Goal: Information Seeking & Learning: Check status

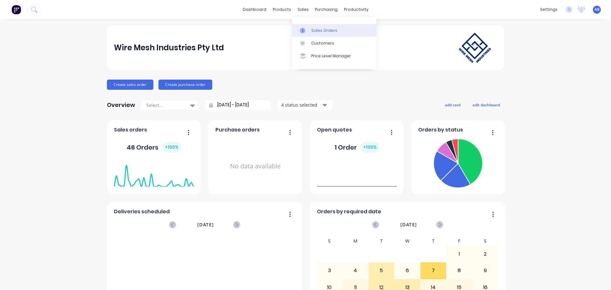
click at [315, 28] on div "Sales Orders" at bounding box center [324, 31] width 26 height 6
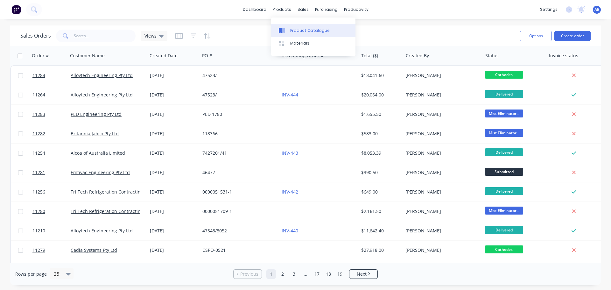
click at [292, 29] on div "Product Catalogue" at bounding box center [309, 31] width 39 height 6
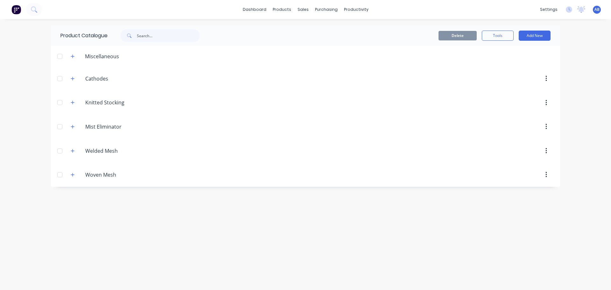
click at [74, 128] on icon "button" at bounding box center [73, 126] width 4 height 4
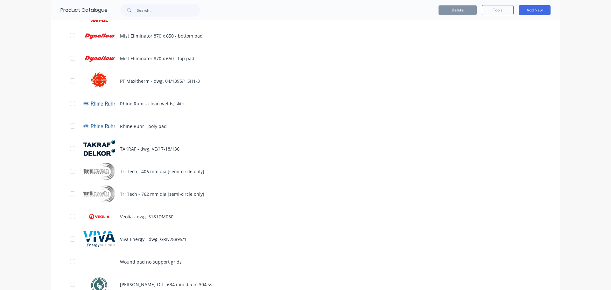
scroll to position [2131, 0]
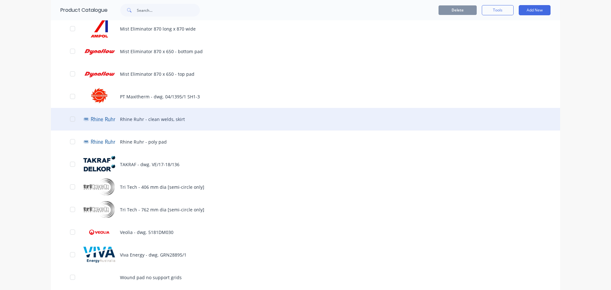
click at [162, 118] on div "Rhine Ruhr - clean welds, skirt" at bounding box center [305, 119] width 509 height 23
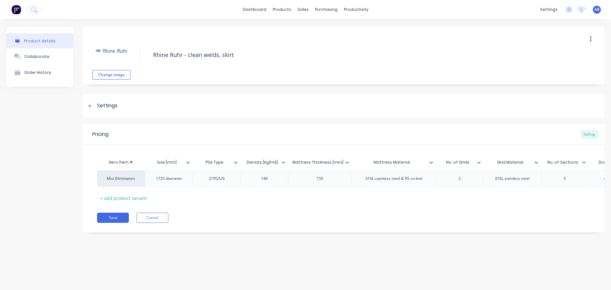
type textarea "x"
click at [316, 28] on div "Sales Orders" at bounding box center [326, 31] width 26 height 6
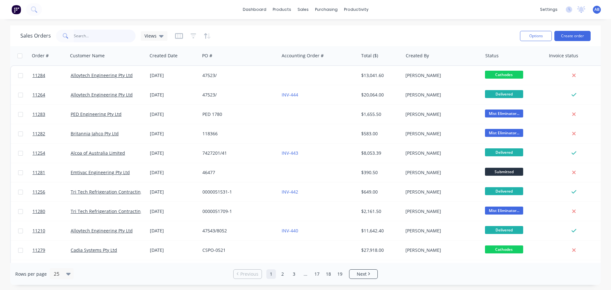
click at [87, 33] on input "text" at bounding box center [105, 36] width 62 height 13
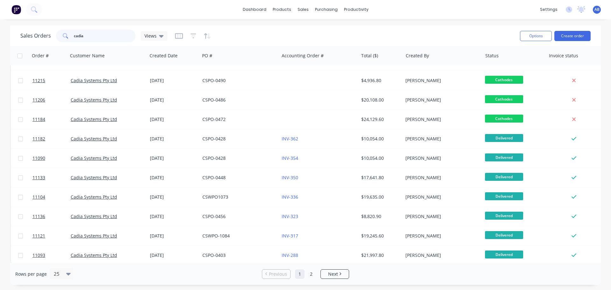
scroll to position [291, 0]
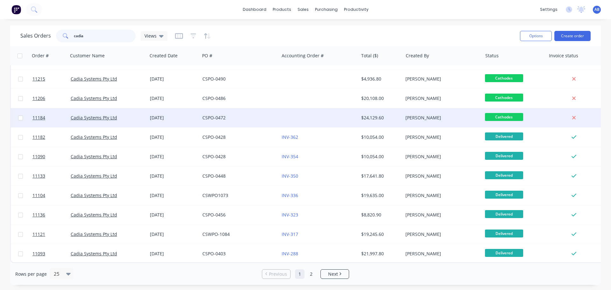
type input "cadia"
click at [245, 115] on div "CSPO-0472" at bounding box center [237, 118] width 71 height 6
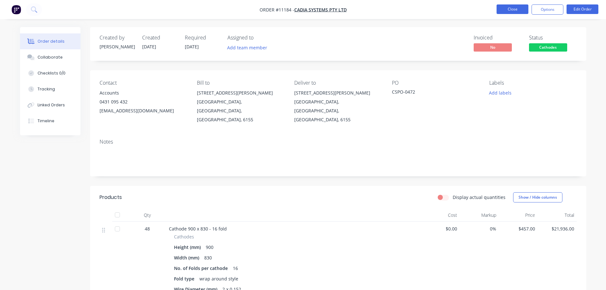
click at [510, 10] on button "Close" at bounding box center [513, 9] width 32 height 10
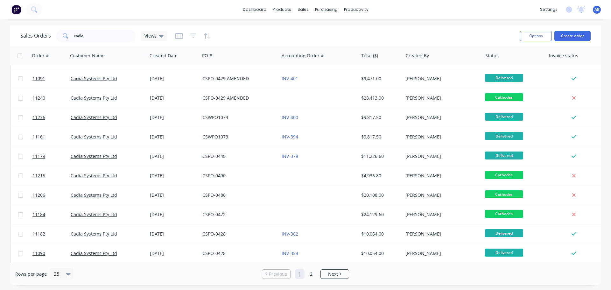
scroll to position [254, 0]
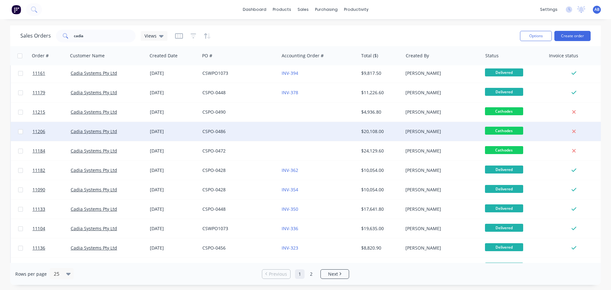
click at [289, 131] on div at bounding box center [318, 131] width 79 height 19
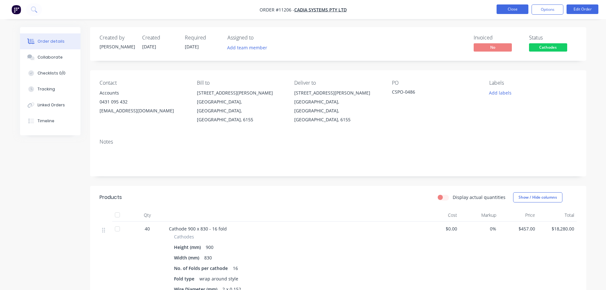
click at [512, 10] on button "Close" at bounding box center [513, 9] width 32 height 10
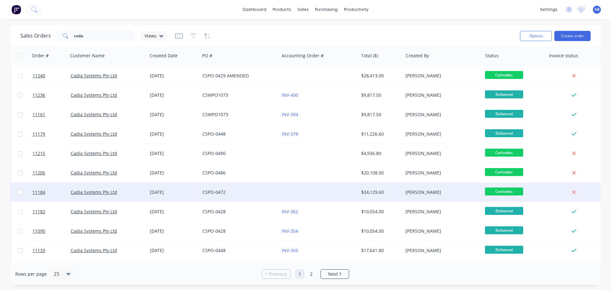
scroll to position [223, 0]
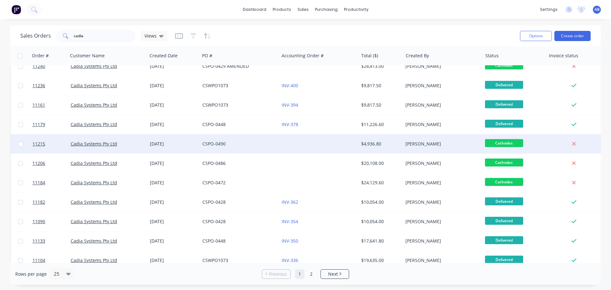
click at [248, 142] on div "CSPO-0490" at bounding box center [237, 144] width 71 height 6
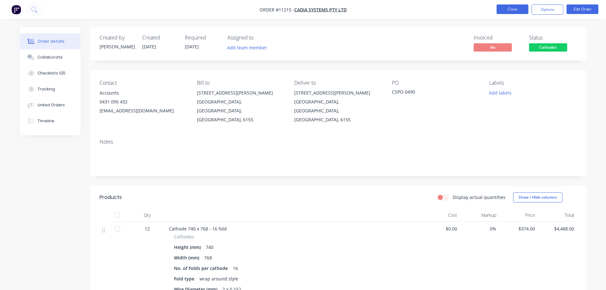
click at [514, 9] on button "Close" at bounding box center [513, 9] width 32 height 10
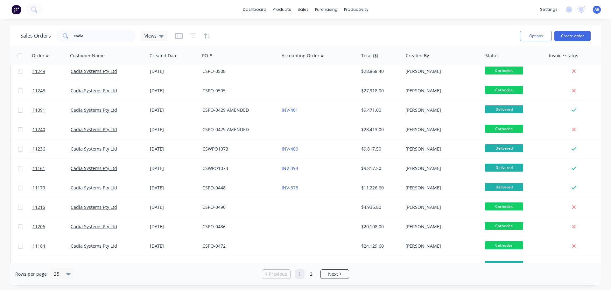
scroll to position [159, 0]
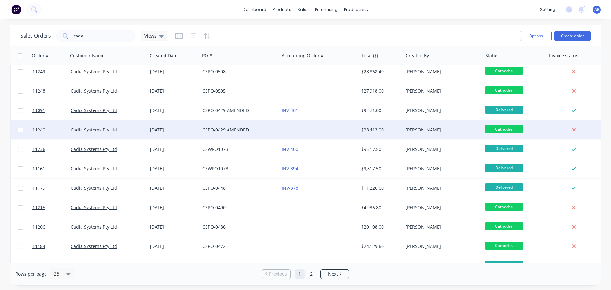
click at [276, 129] on div "CSPO-0429 AMENDED" at bounding box center [239, 130] width 74 height 6
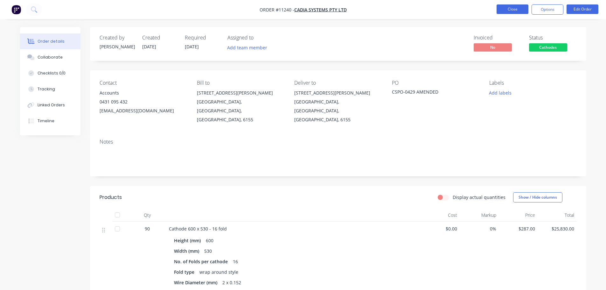
click at [520, 12] on button "Close" at bounding box center [513, 9] width 32 height 10
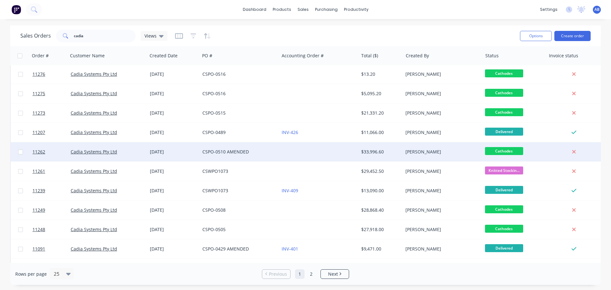
scroll to position [32, 0]
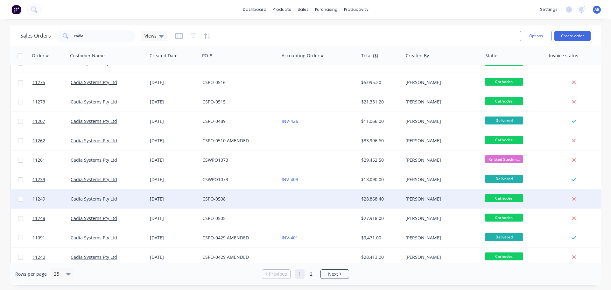
click at [258, 197] on div "CSPO-0508" at bounding box center [237, 199] width 71 height 6
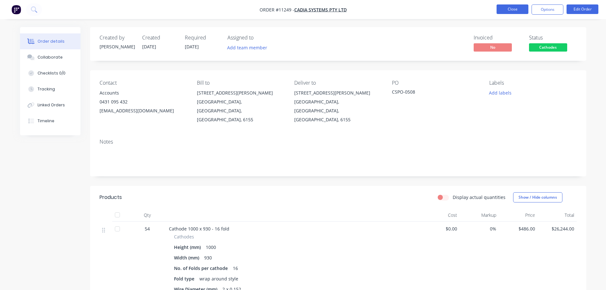
click at [506, 8] on button "Close" at bounding box center [513, 9] width 32 height 10
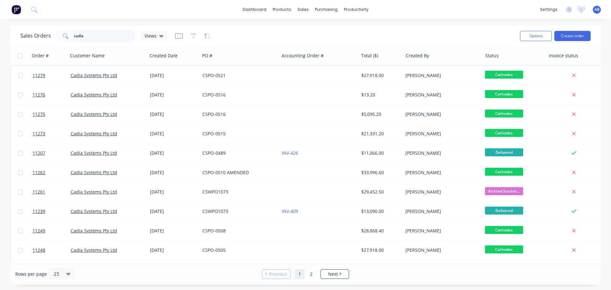
click at [100, 36] on input "cadia" at bounding box center [105, 36] width 62 height 13
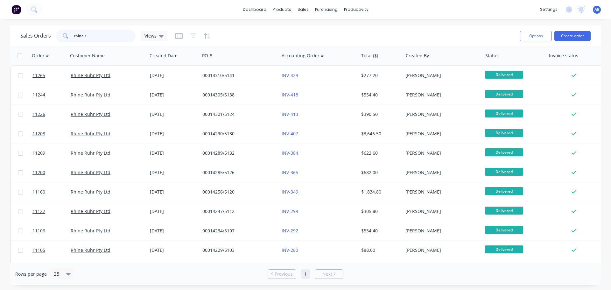
type input "rhine r"
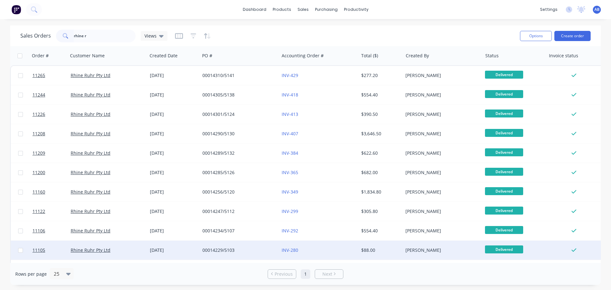
click at [258, 248] on div "00014229/5103" at bounding box center [237, 250] width 71 height 6
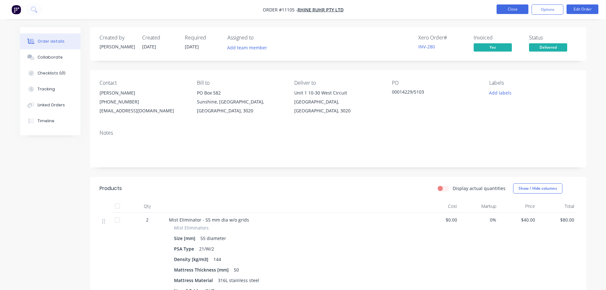
click at [505, 11] on button "Close" at bounding box center [513, 9] width 32 height 10
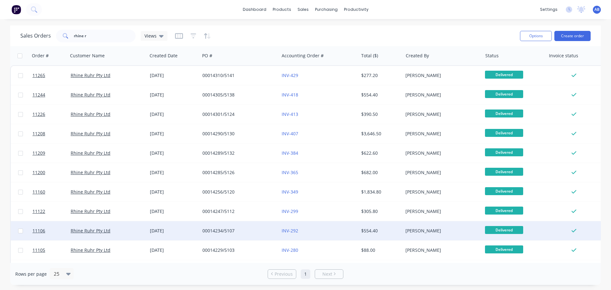
click at [262, 228] on div "00014234/5107" at bounding box center [237, 230] width 71 height 6
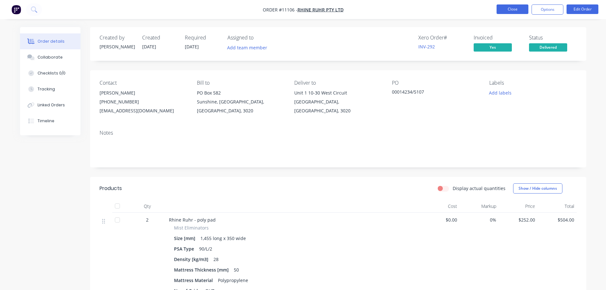
click at [513, 6] on button "Close" at bounding box center [513, 9] width 32 height 10
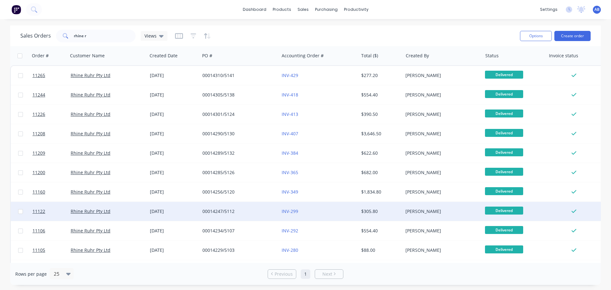
click at [264, 209] on div "00014247/5112" at bounding box center [237, 211] width 71 height 6
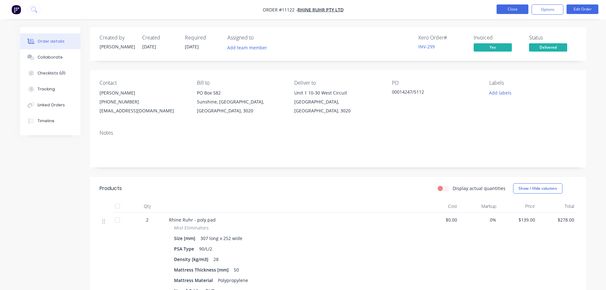
click at [520, 9] on button "Close" at bounding box center [513, 9] width 32 height 10
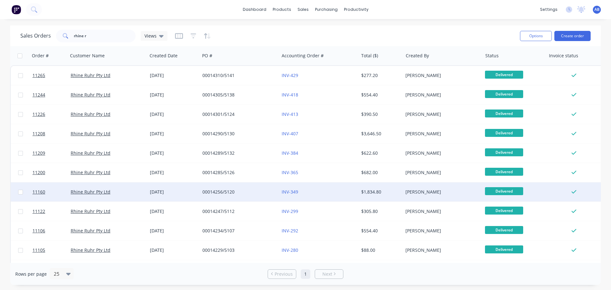
click at [262, 195] on div "00014256/5120" at bounding box center [239, 191] width 79 height 19
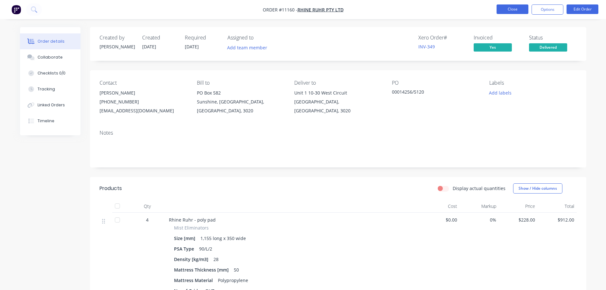
click at [508, 10] on button "Close" at bounding box center [513, 9] width 32 height 10
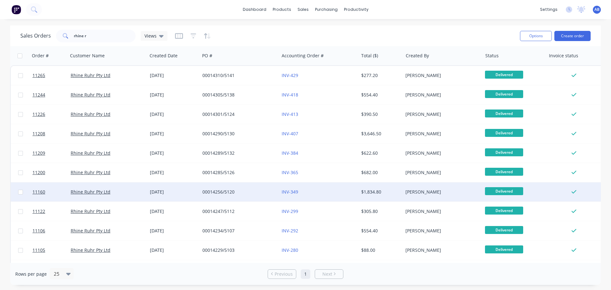
click at [245, 188] on div "00014256/5120" at bounding box center [239, 191] width 79 height 19
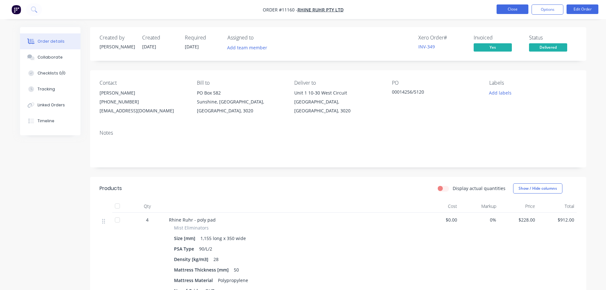
click at [519, 13] on button "Close" at bounding box center [513, 9] width 32 height 10
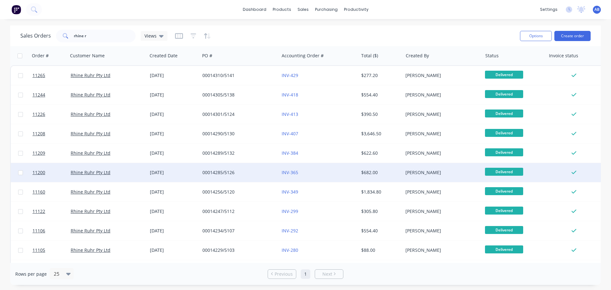
click at [191, 172] on div "[DATE]" at bounding box center [173, 172] width 47 height 6
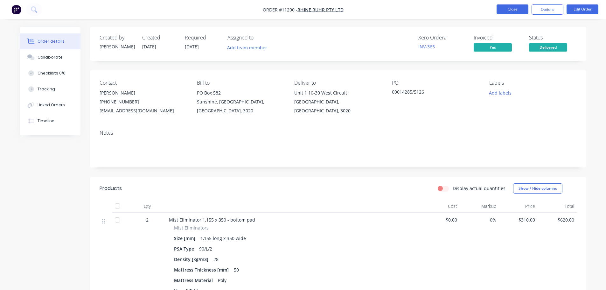
click at [512, 12] on button "Close" at bounding box center [513, 9] width 32 height 10
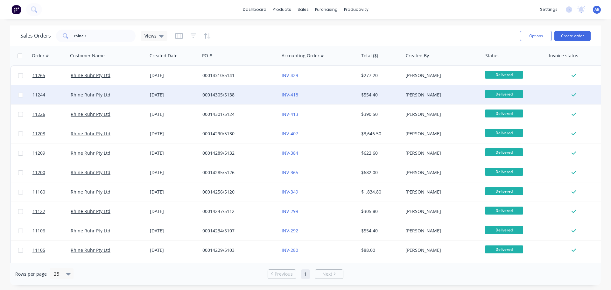
click at [258, 93] on div "00014305/5138" at bounding box center [237, 95] width 71 height 6
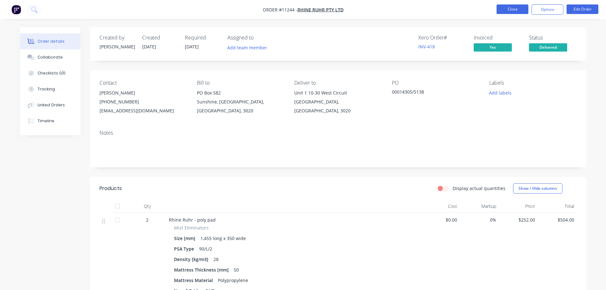
click at [514, 6] on button "Close" at bounding box center [513, 9] width 32 height 10
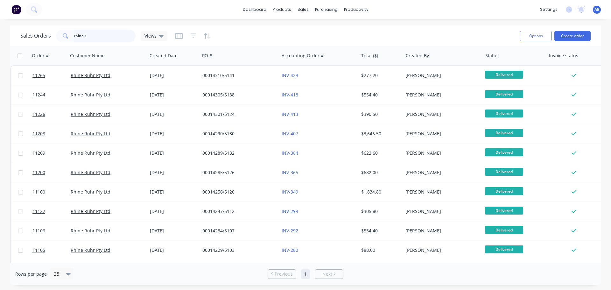
click at [109, 38] on input "rhine r" at bounding box center [105, 36] width 62 height 13
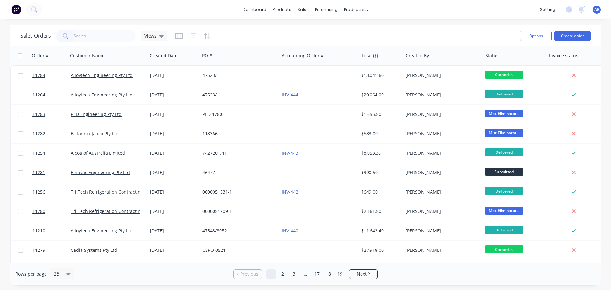
click at [11, 11] on button at bounding box center [16, 9] width 13 height 13
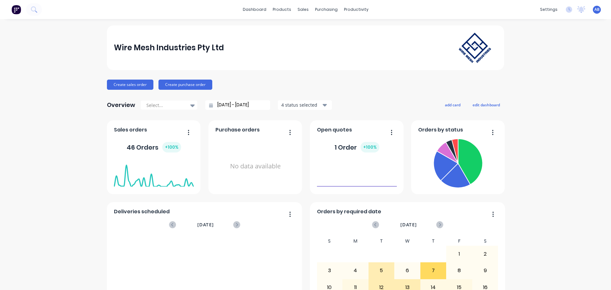
drag, startPoint x: 589, startPoint y: 0, endPoint x: 535, endPoint y: 234, distance: 239.8
click at [535, 234] on div "Wire Mesh Industries Pty Ltd Create sales order Create purchase order Overview …" at bounding box center [305, 191] width 611 height 332
